Goal: Task Accomplishment & Management: Use online tool/utility

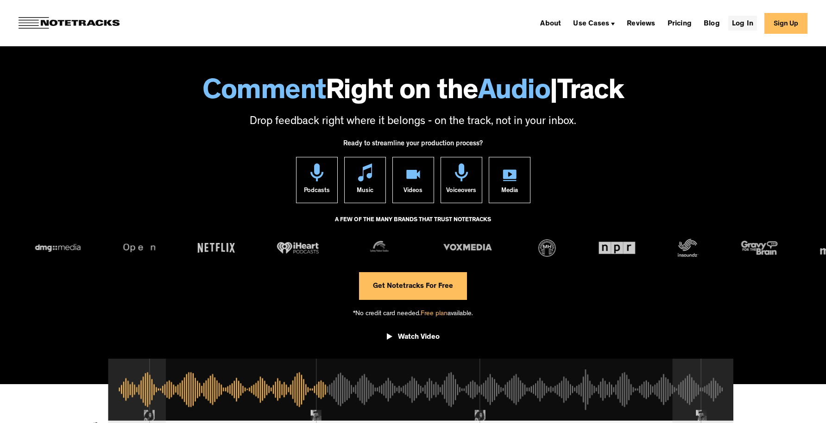
click at [744, 21] on link "Log In" at bounding box center [742, 23] width 29 height 15
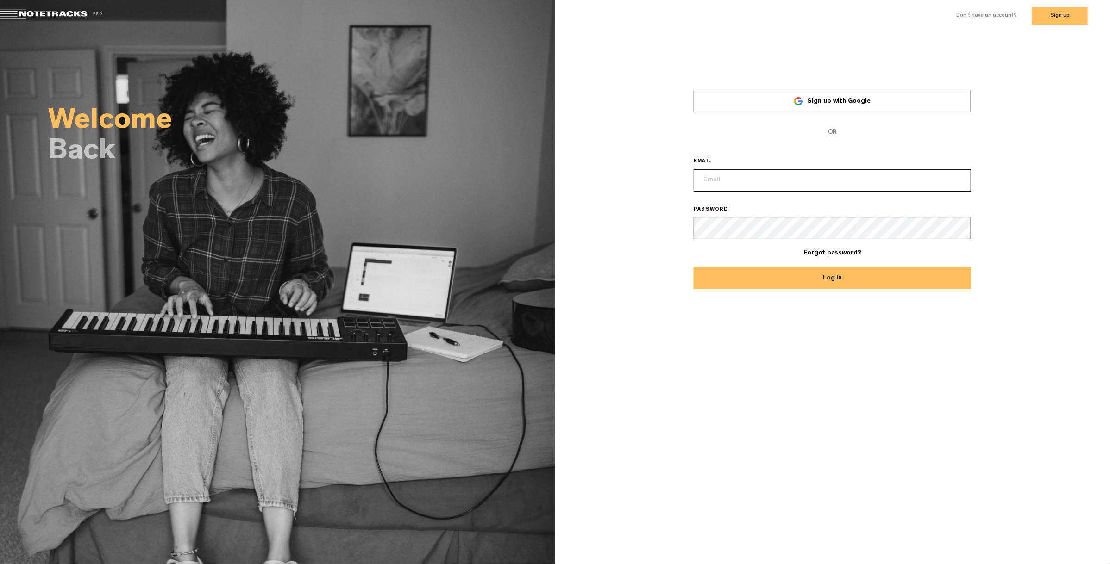
type input "elizabeth@lowerstreet.co"
click at [809, 284] on button "Log In" at bounding box center [832, 278] width 277 height 22
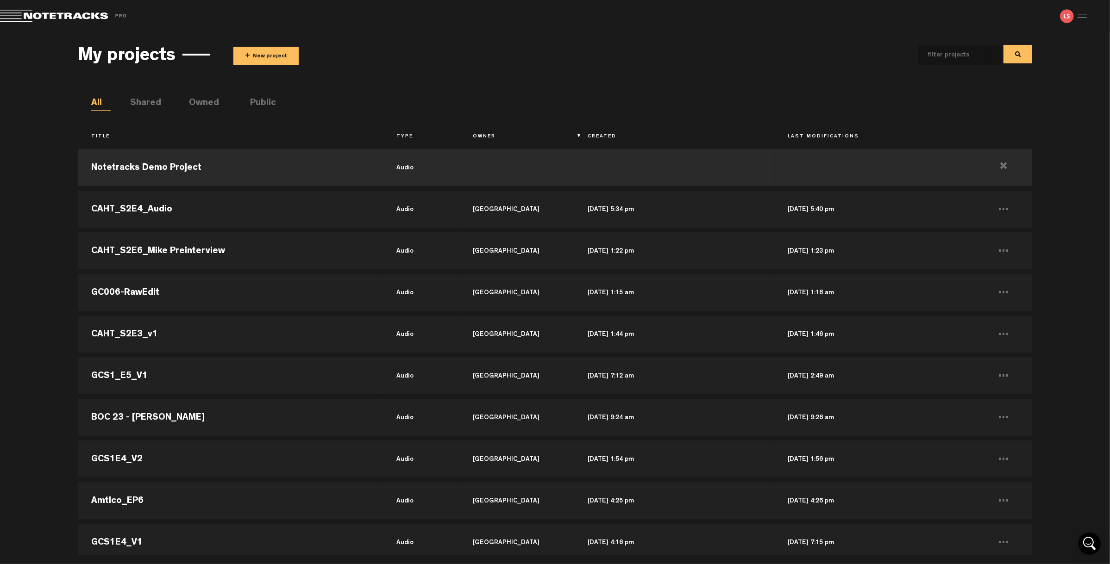
click at [271, 61] on button "+ New project" at bounding box center [265, 56] width 65 height 19
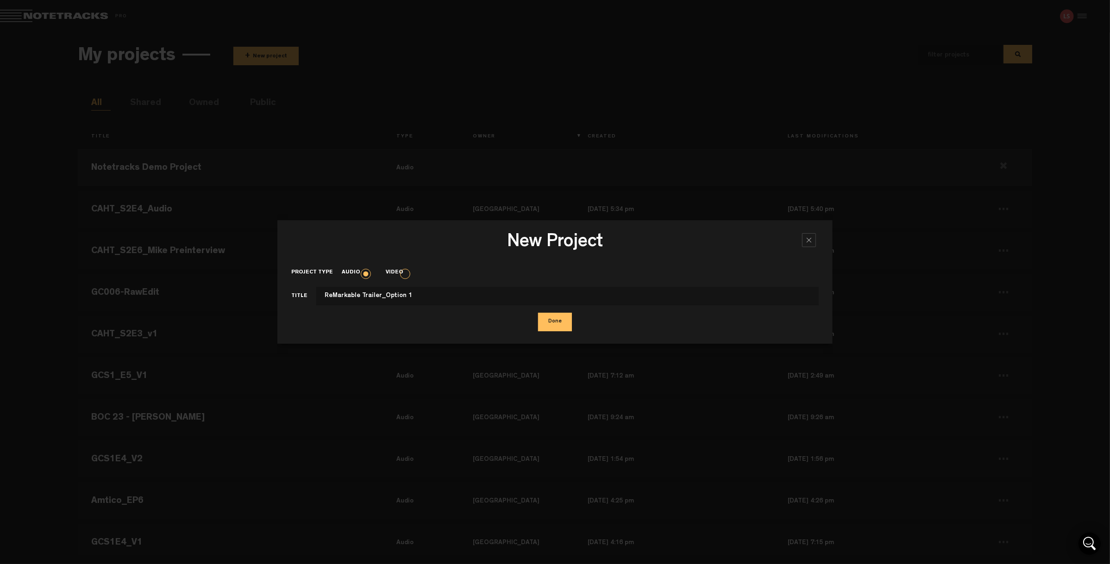
type input "ReMarkable Trailer_Option 1"
click at [542, 319] on button "Done" at bounding box center [555, 322] width 34 height 19
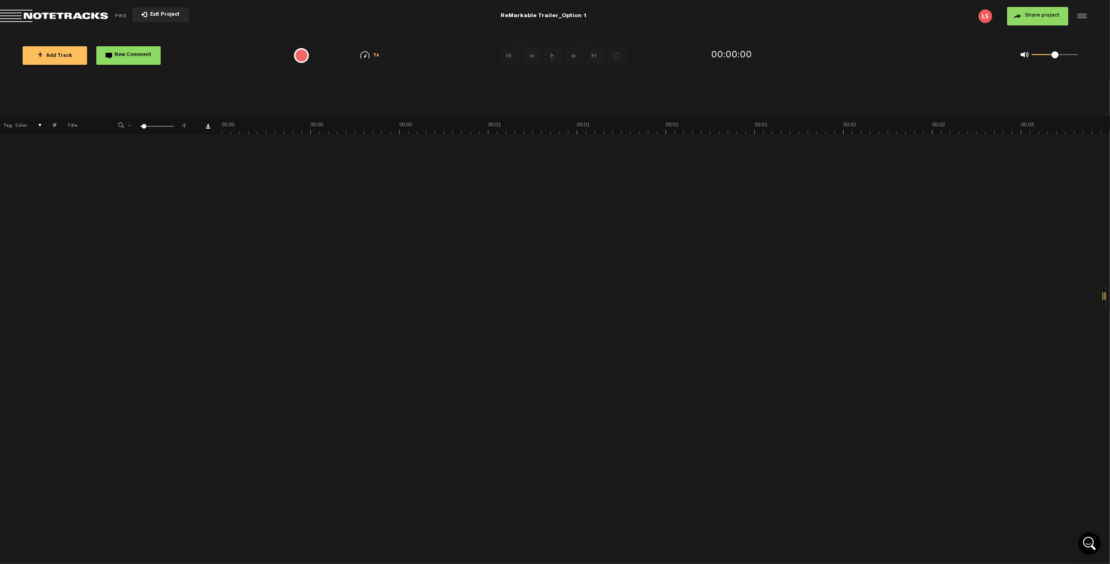
click at [1081, 15] on div at bounding box center [1081, 16] width 14 height 14
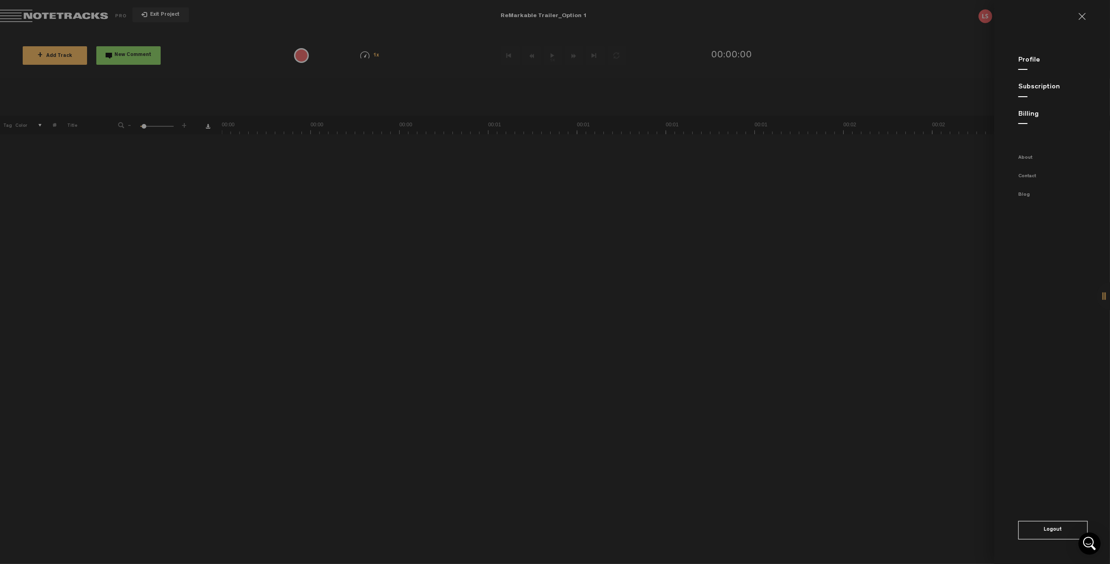
click at [1082, 15] on link at bounding box center [1085, 16] width 15 height 7
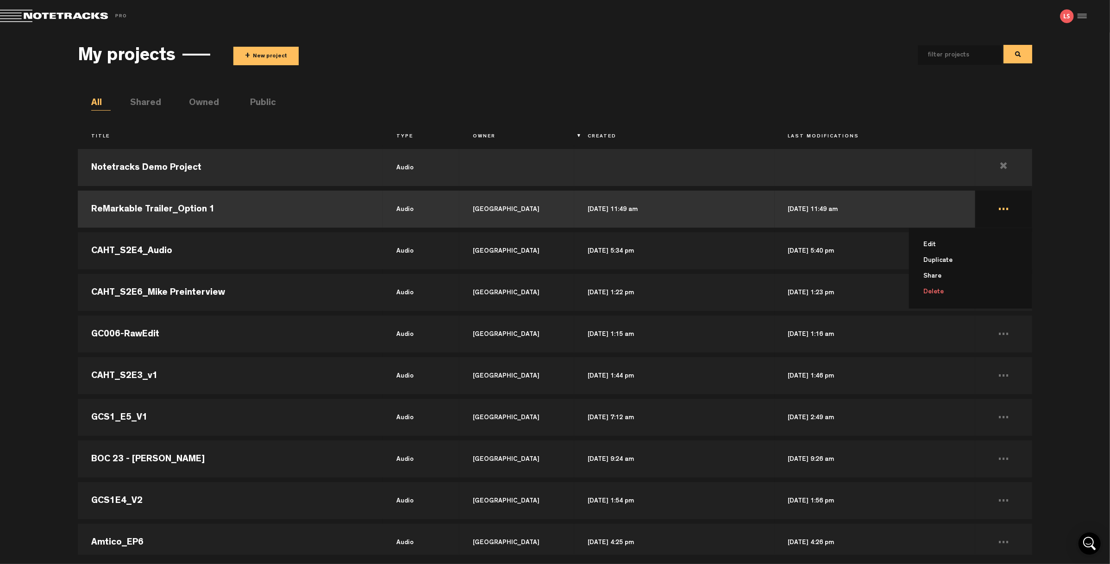
click at [995, 206] on td "... Edit Duplicate Share Delete" at bounding box center [1003, 209] width 57 height 42
click at [996, 207] on td "..." at bounding box center [1003, 209] width 57 height 42
click at [944, 294] on li "Delete" at bounding box center [976, 292] width 112 height 16
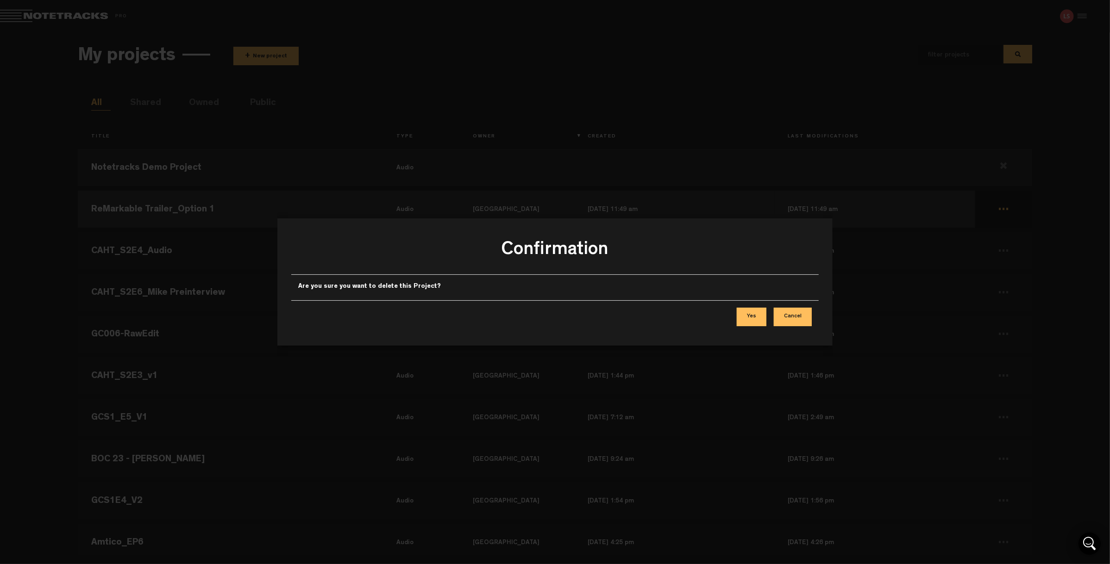
click at [740, 315] on button "Yes" at bounding box center [752, 317] width 30 height 19
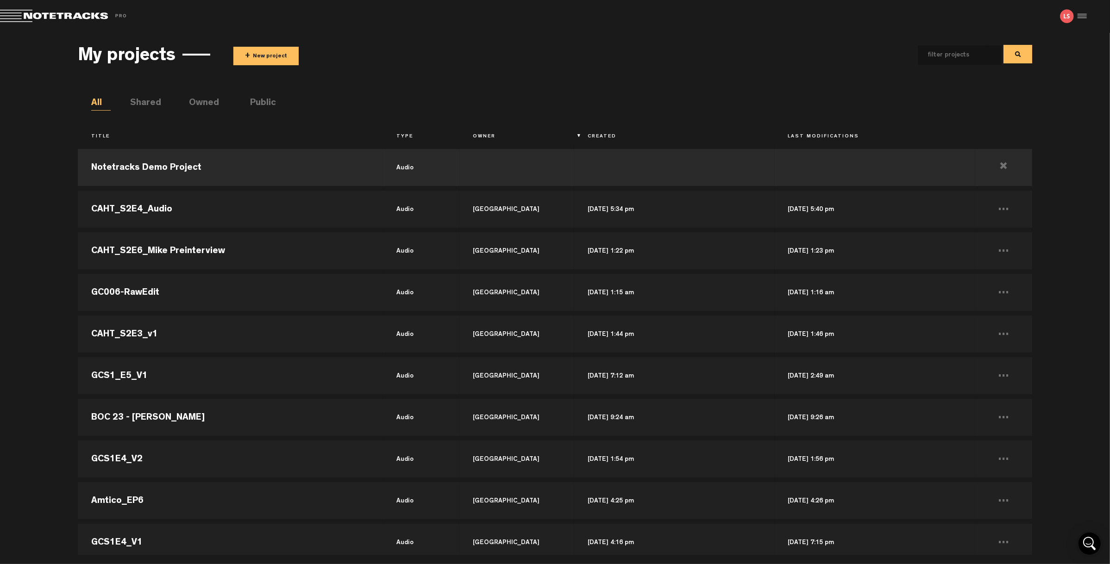
click at [267, 52] on button "+ New project" at bounding box center [265, 56] width 65 height 19
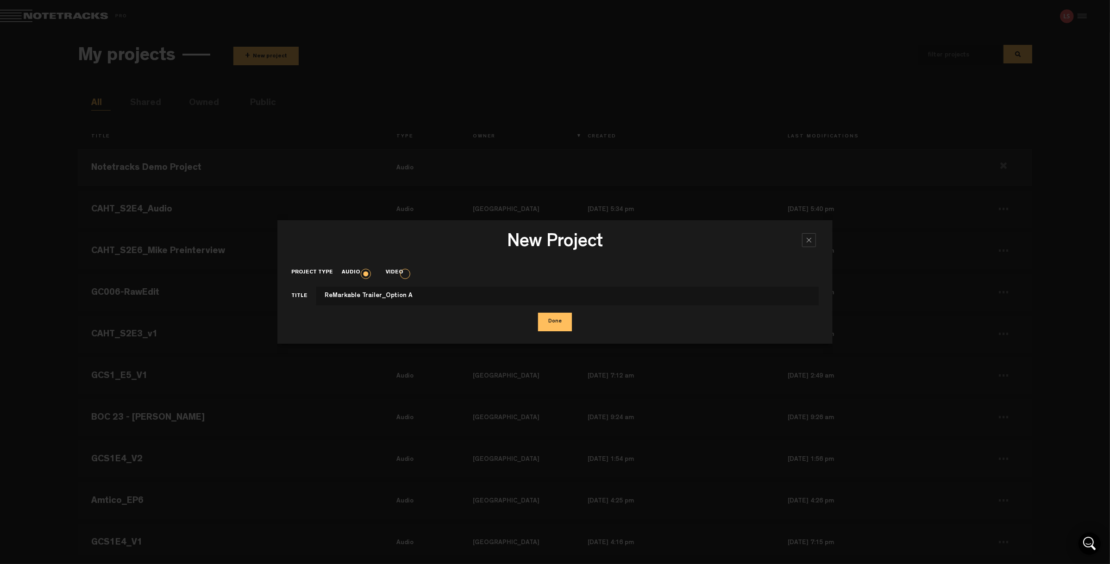
type input "ReMarkable Trailer_Option A"
click at [564, 318] on button "Done" at bounding box center [555, 322] width 34 height 19
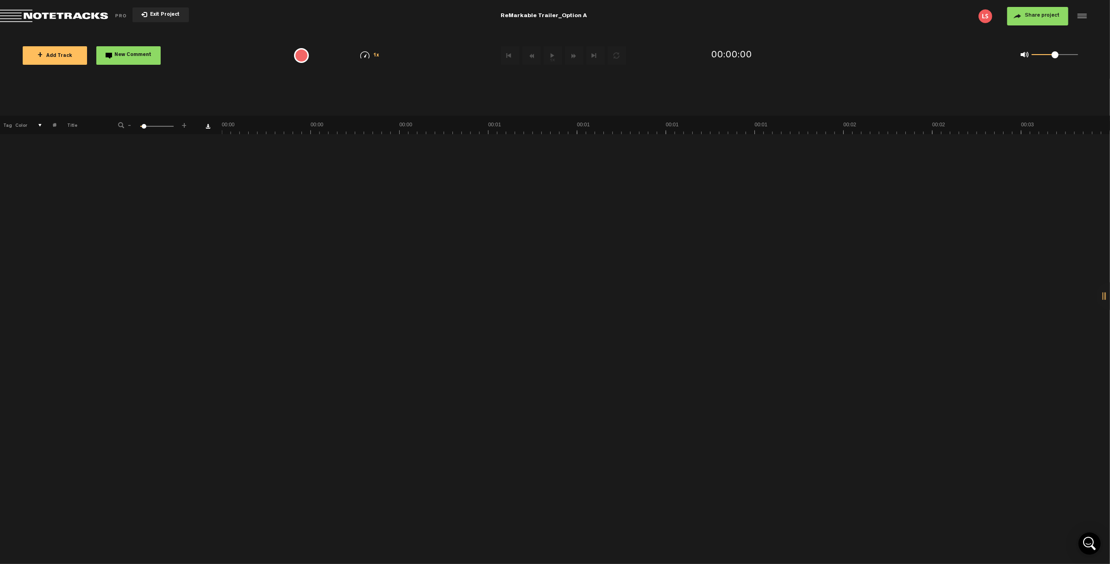
click at [38, 54] on span "+" at bounding box center [40, 55] width 5 height 7
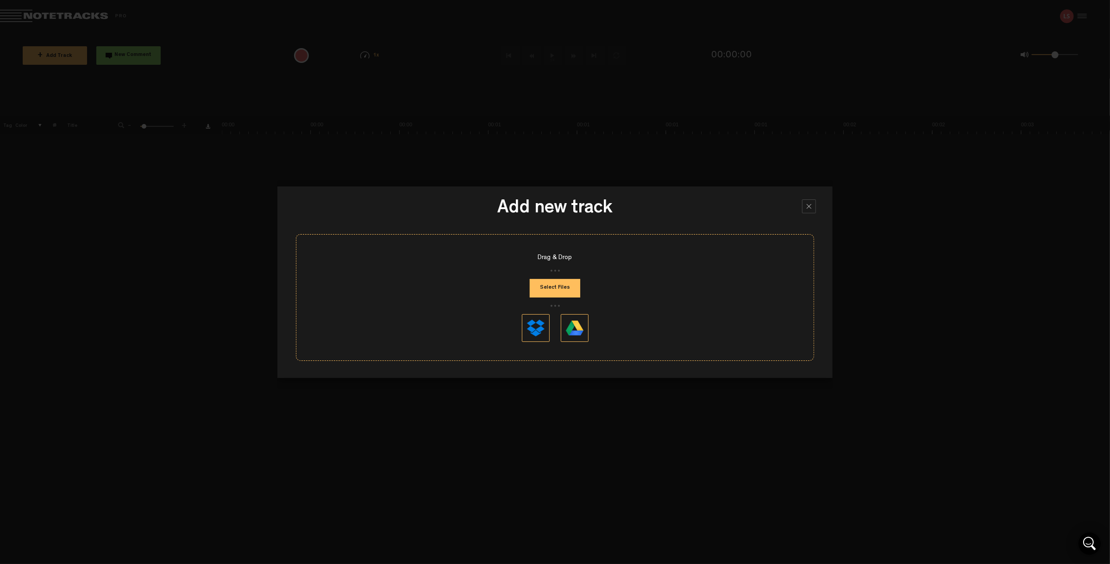
click at [563, 288] on button "Select Files" at bounding box center [555, 288] width 50 height 19
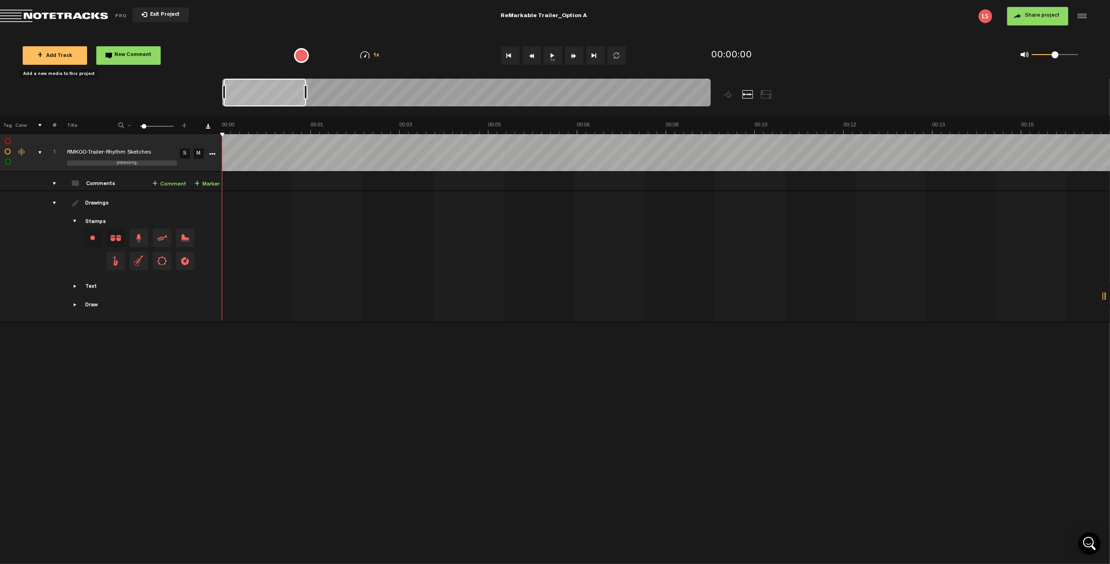
click at [1025, 19] on button "Share project" at bounding box center [1037, 16] width 61 height 19
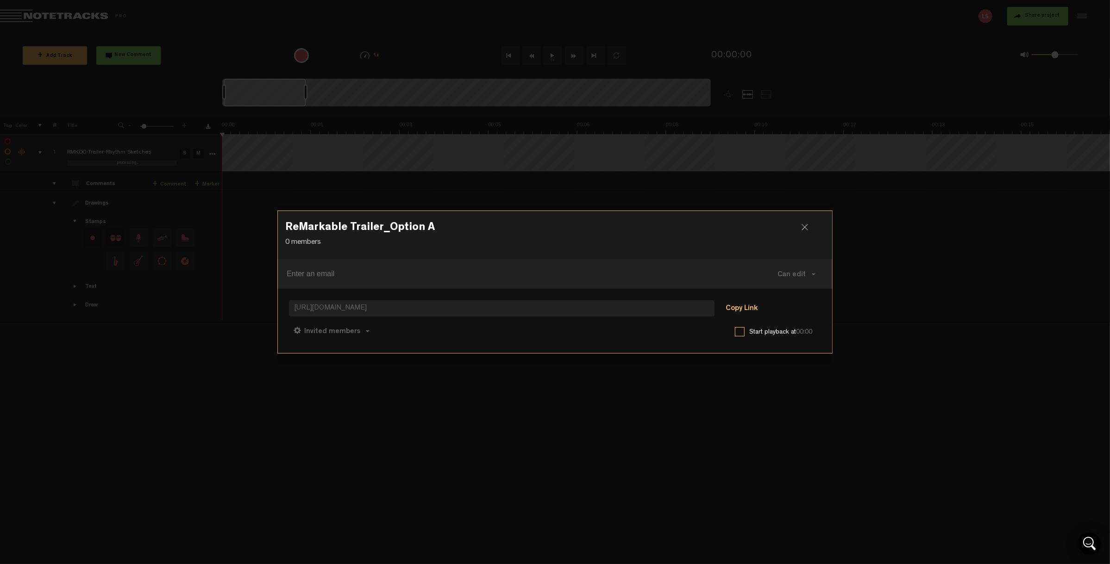
click at [747, 306] on button "Copy Link" at bounding box center [741, 309] width 50 height 19
click at [856, 138] on div at bounding box center [555, 282] width 1110 height 564
click at [805, 228] on div at bounding box center [808, 231] width 14 height 14
click at [754, 183] on div "ReMarkable Trailer_Option A 0 members Can edit Can edit Can comment Can view ht…" at bounding box center [554, 282] width 555 height 564
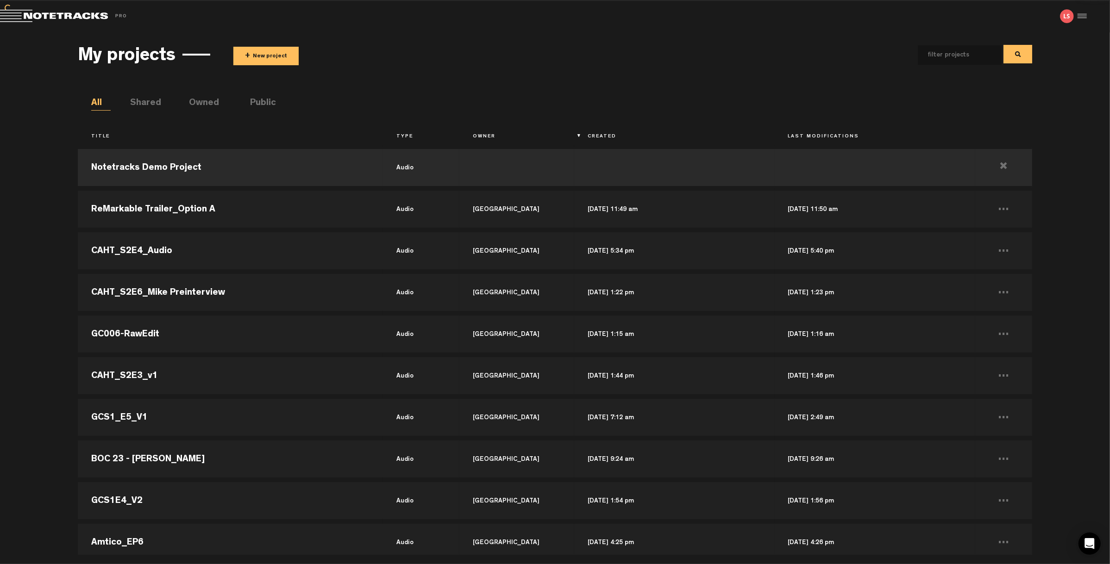
click at [263, 54] on button "+ New project" at bounding box center [265, 56] width 65 height 19
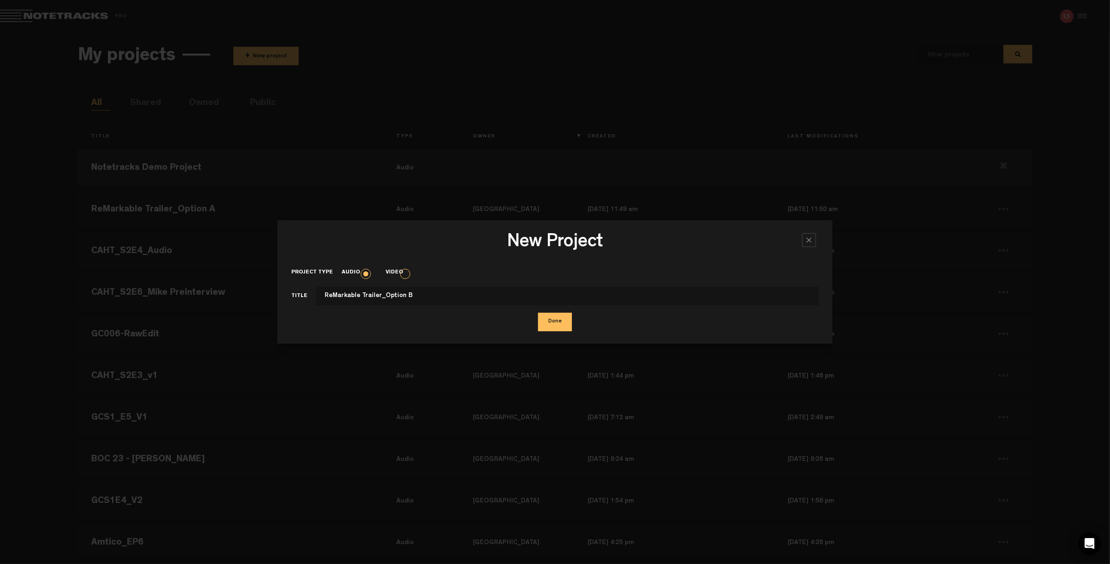
type input "ReMarkable Trailer_Option B"
click at [552, 323] on button "Done" at bounding box center [555, 322] width 34 height 19
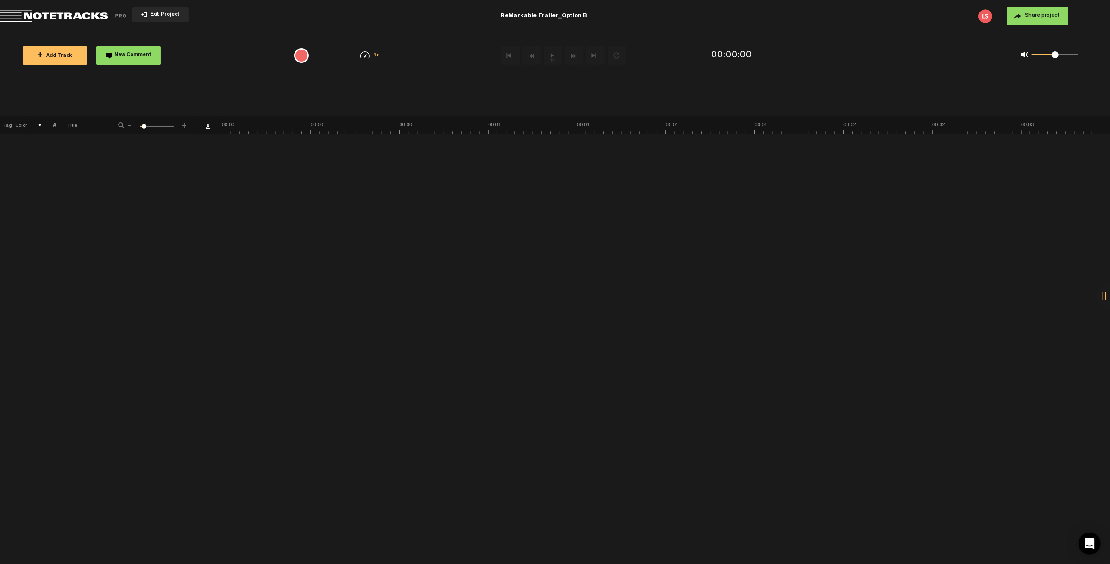
click at [65, 59] on button "+ Add Track" at bounding box center [55, 55] width 64 height 19
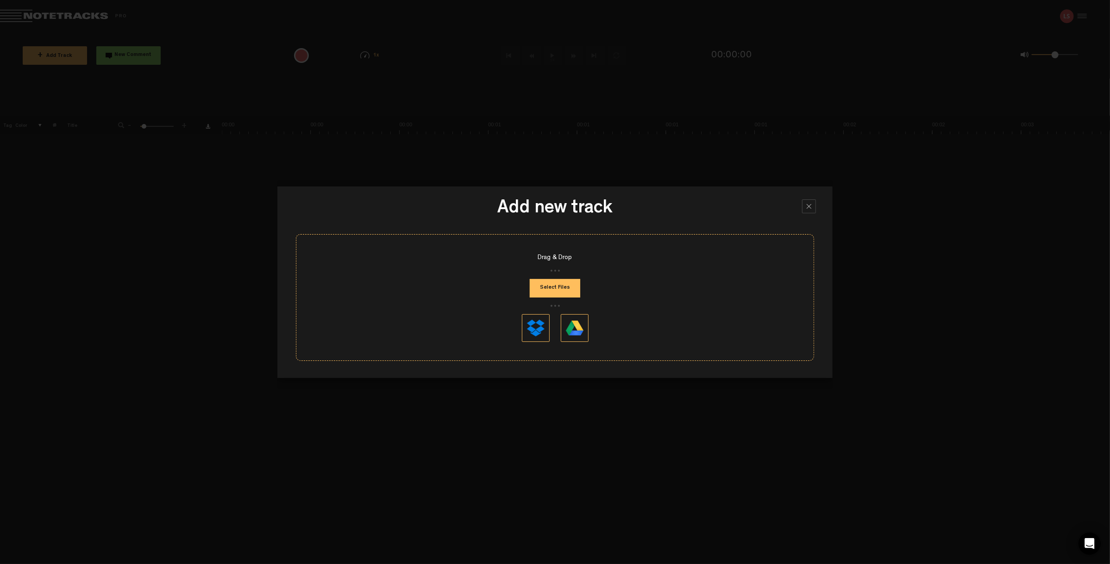
click at [556, 287] on button "Select Files" at bounding box center [555, 288] width 50 height 19
